Goal: Transaction & Acquisition: Download file/media

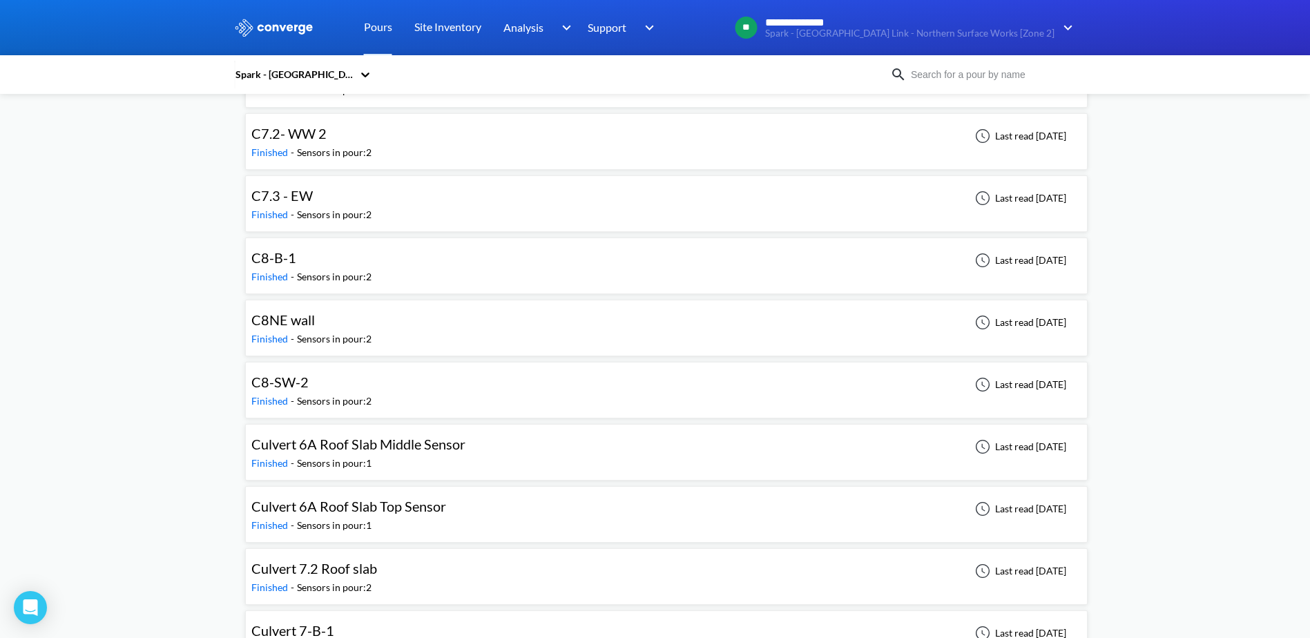
scroll to position [2487, 0]
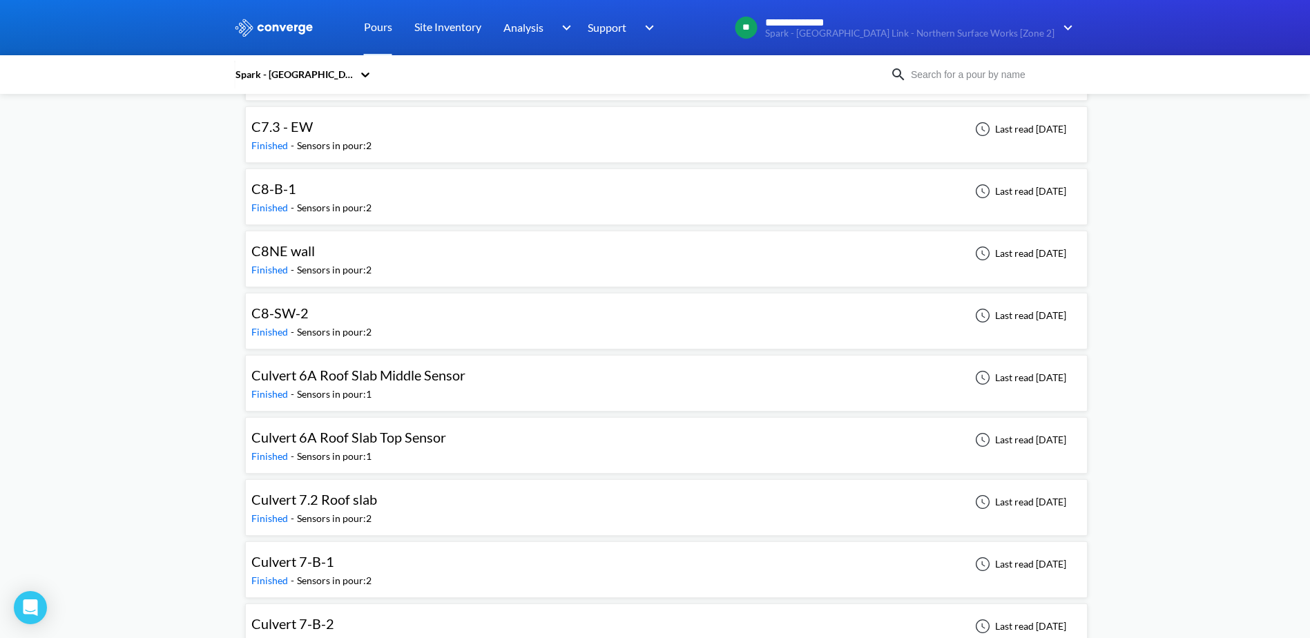
click at [899, 73] on img at bounding box center [898, 74] width 17 height 17
click at [903, 77] on img at bounding box center [898, 74] width 17 height 17
click at [963, 70] on input at bounding box center [990, 74] width 167 height 15
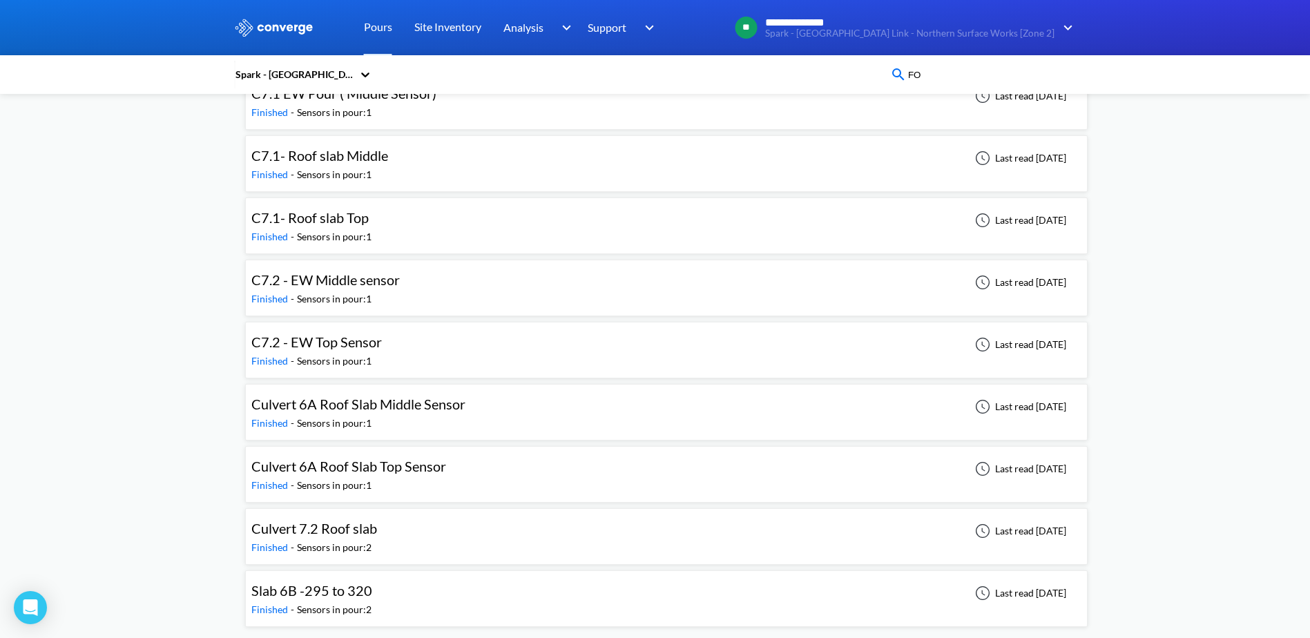
scroll to position [0, 0]
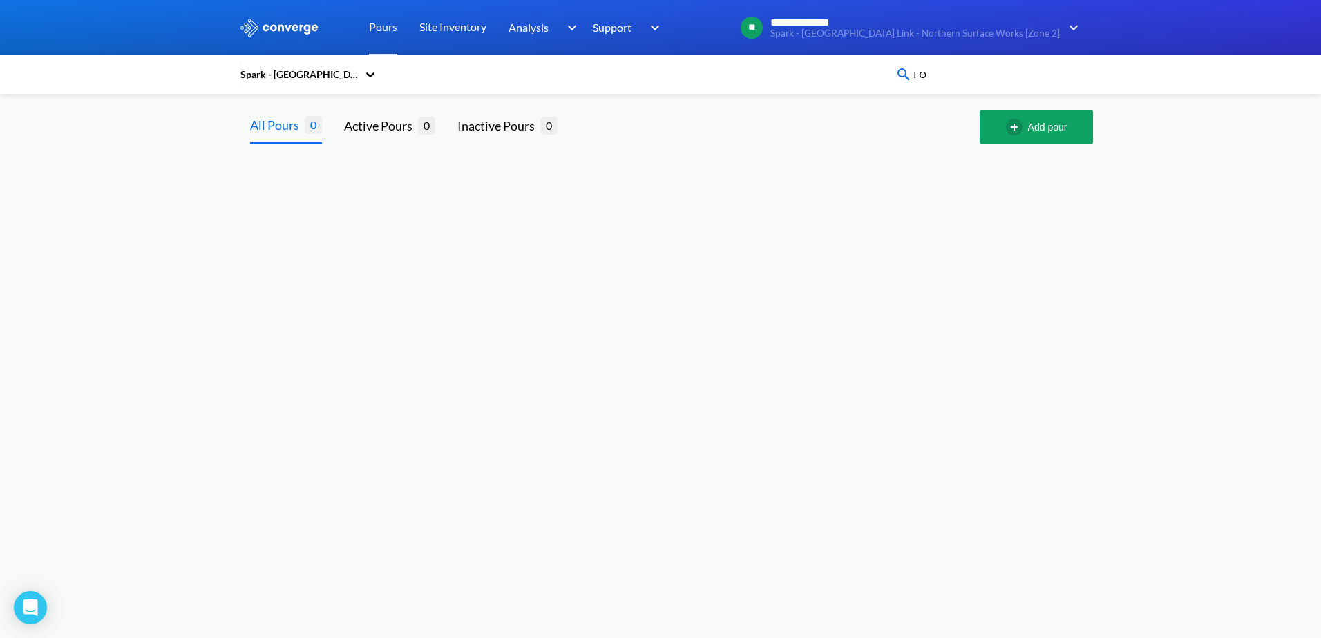
drag, startPoint x: 963, startPoint y: 70, endPoint x: 912, endPoint y: 73, distance: 50.5
click at [912, 73] on input "FO" at bounding box center [995, 74] width 167 height 15
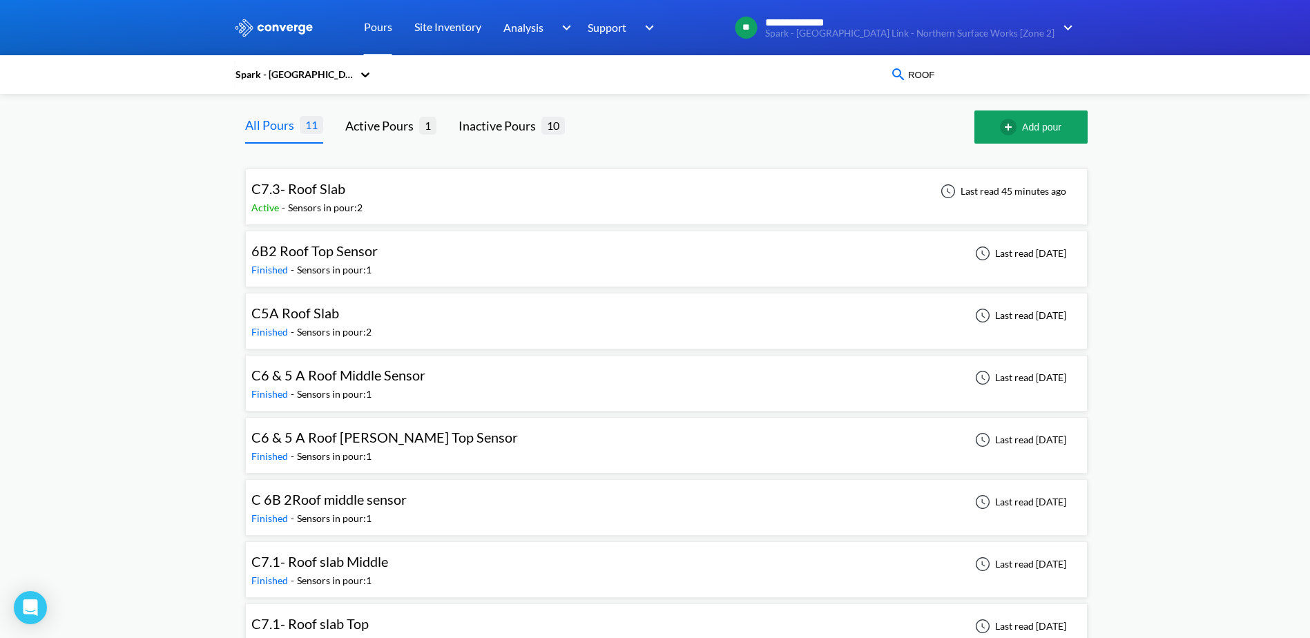
type input "roof"
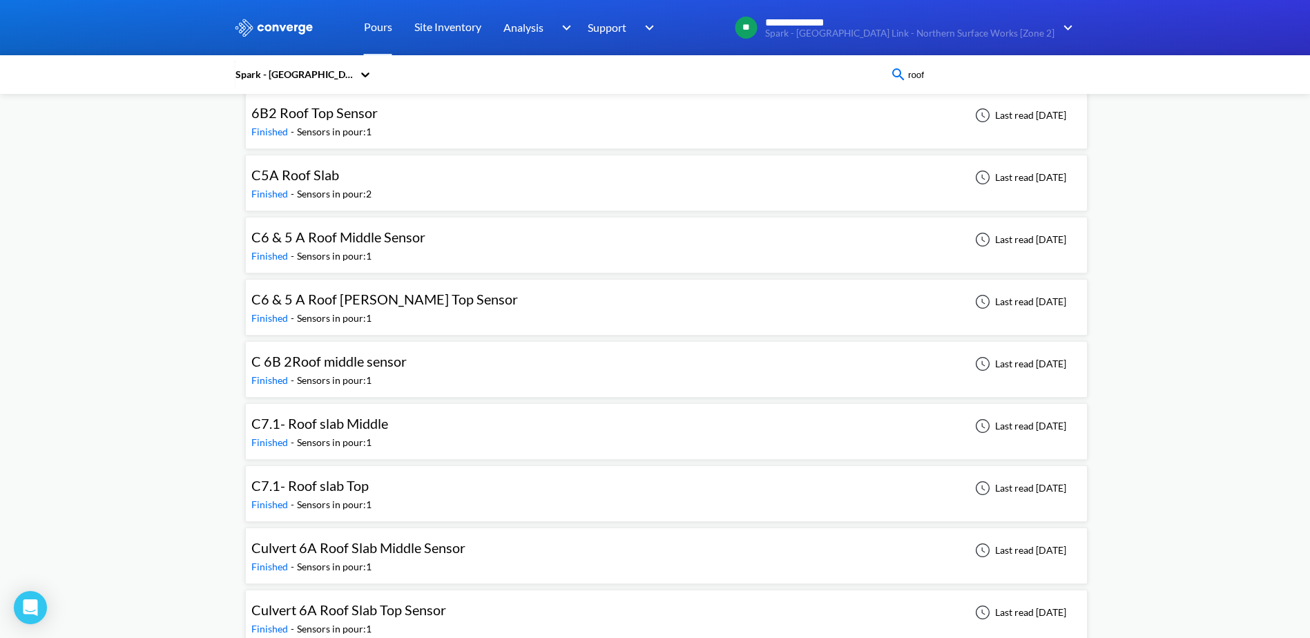
scroll to position [220, 0]
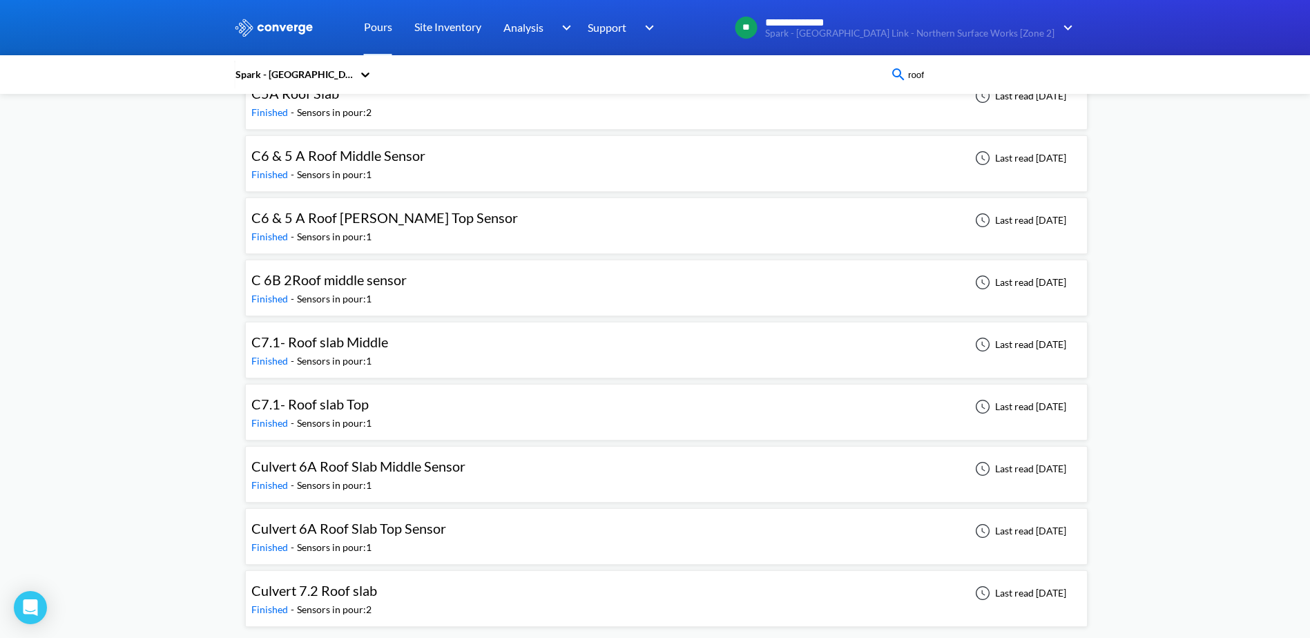
click at [362, 604] on div "Sensors in pour: 2" at bounding box center [334, 609] width 75 height 15
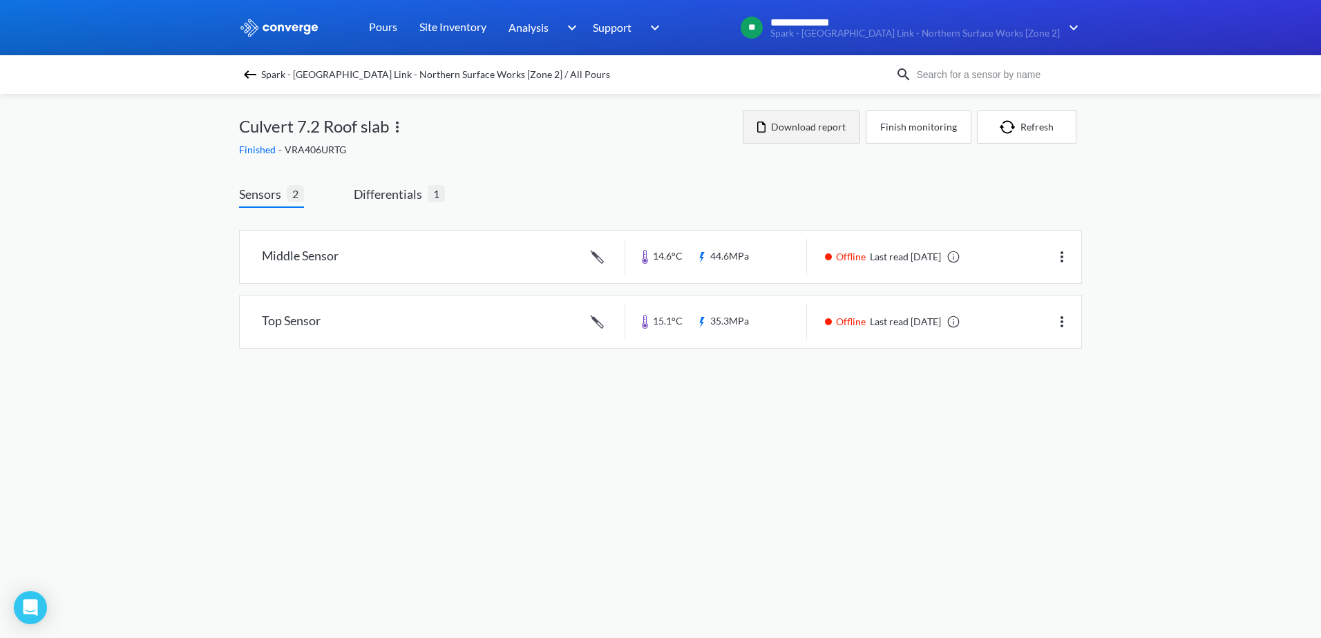
click at [846, 124] on button "Download report" at bounding box center [801, 127] width 117 height 33
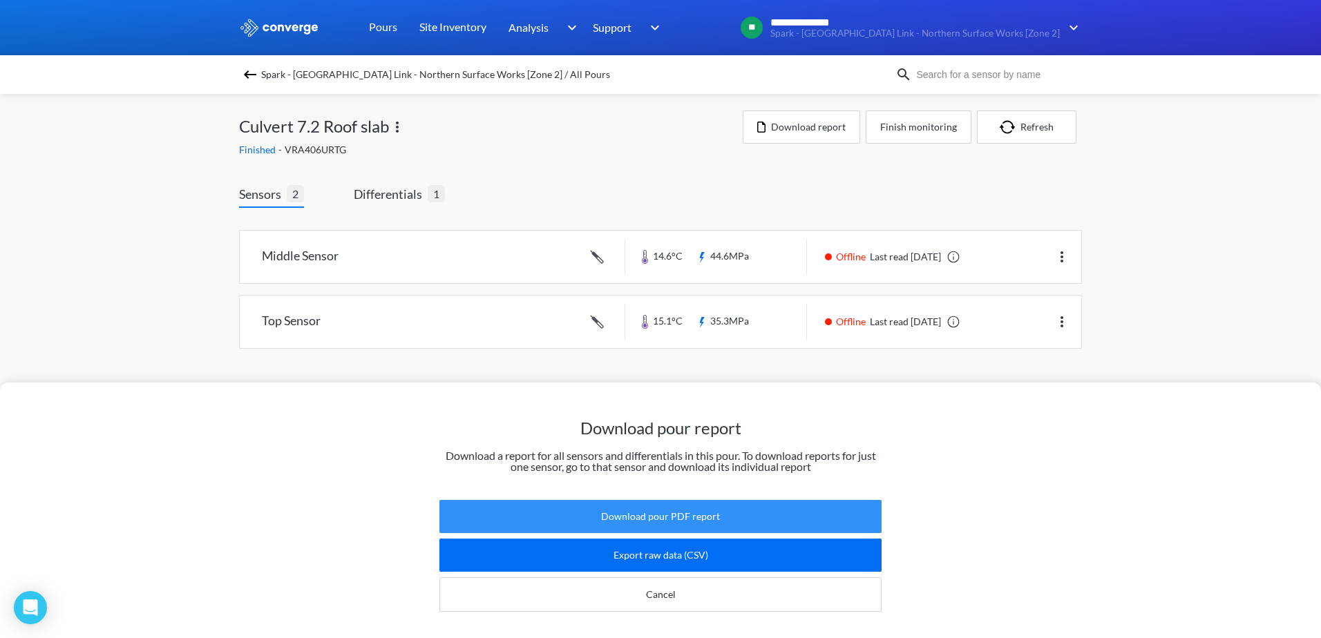
click at [692, 508] on button "Download pour PDF report" at bounding box center [660, 516] width 442 height 33
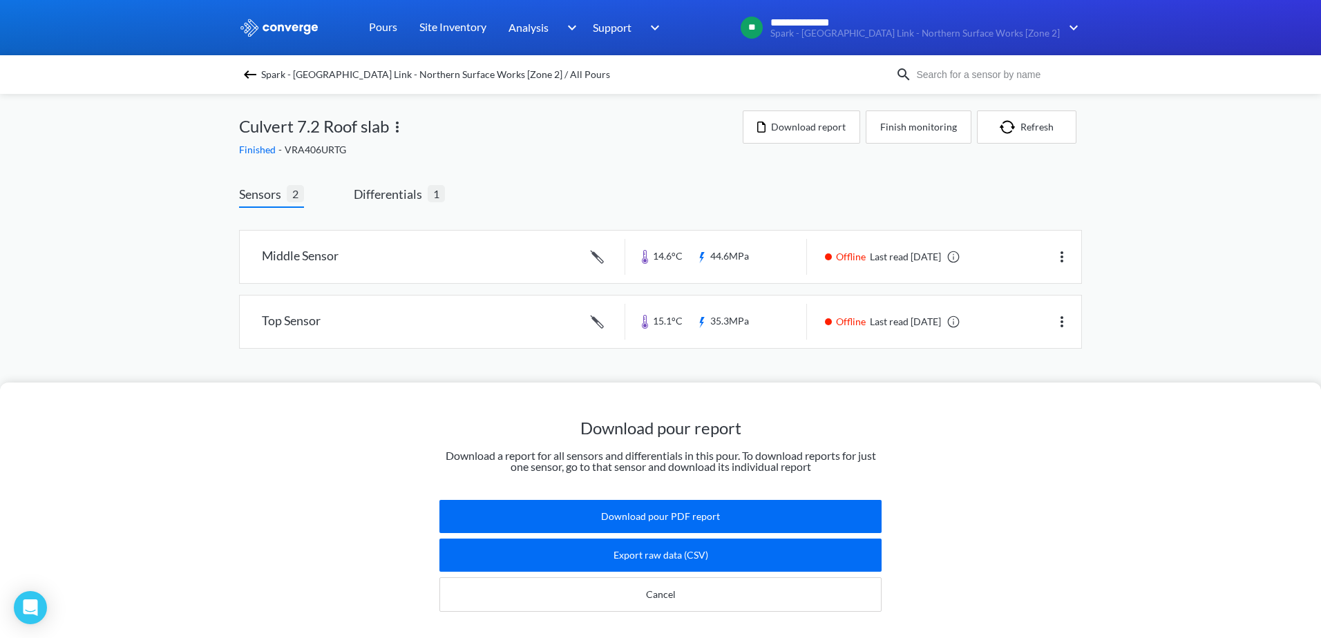
click at [1262, 110] on div "Download pour report Download a report for all sensors and differentials in thi…" at bounding box center [660, 319] width 1321 height 638
